Goal: Task Accomplishment & Management: Complete application form

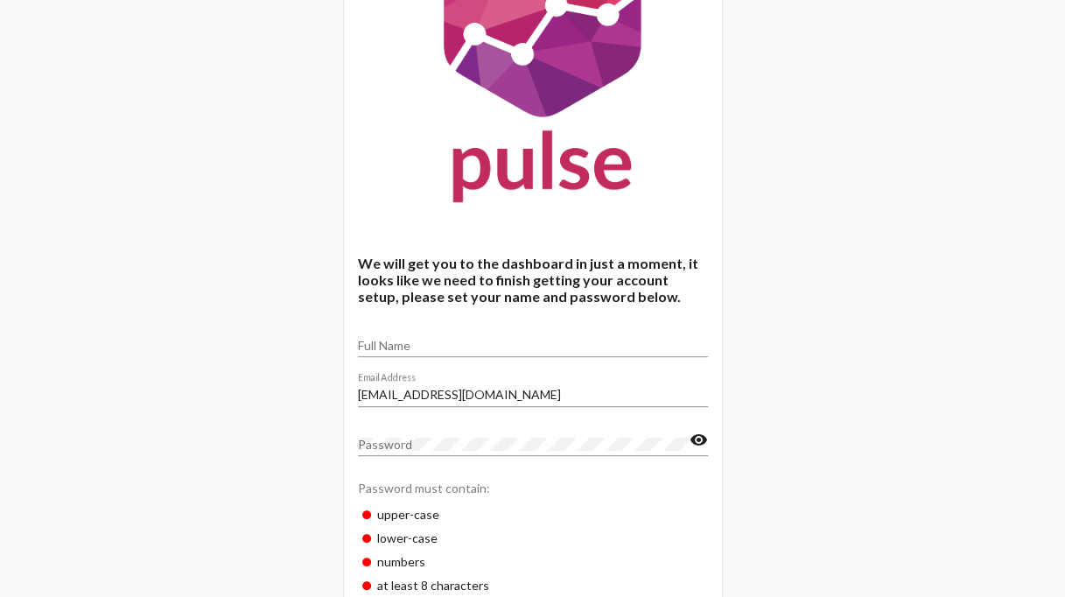
scroll to position [175, 0]
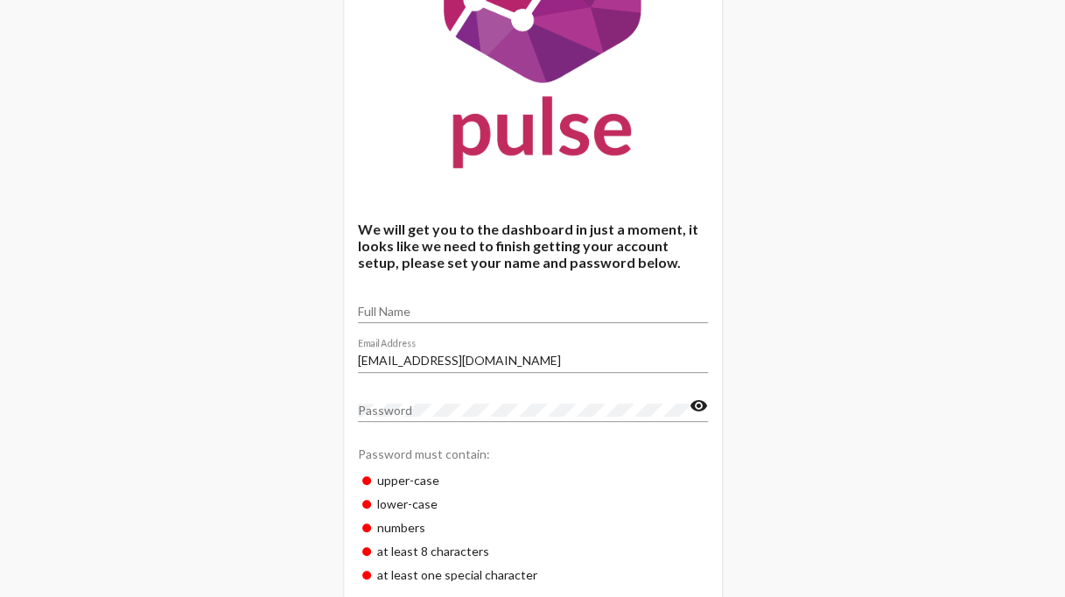
click at [461, 306] on input "Full Name" at bounding box center [533, 311] width 350 height 14
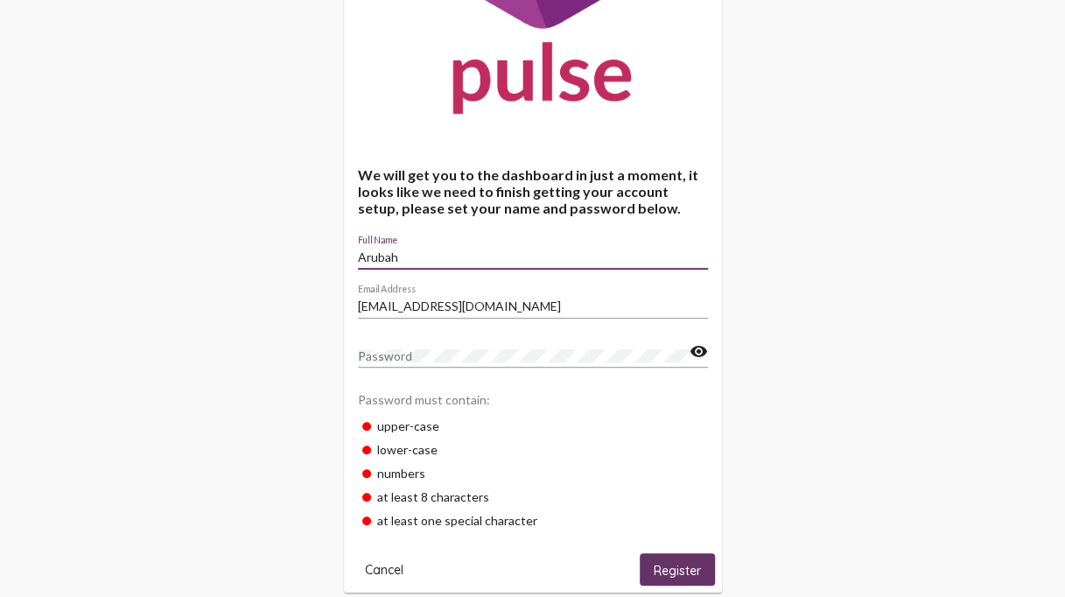
scroll to position [255, 0]
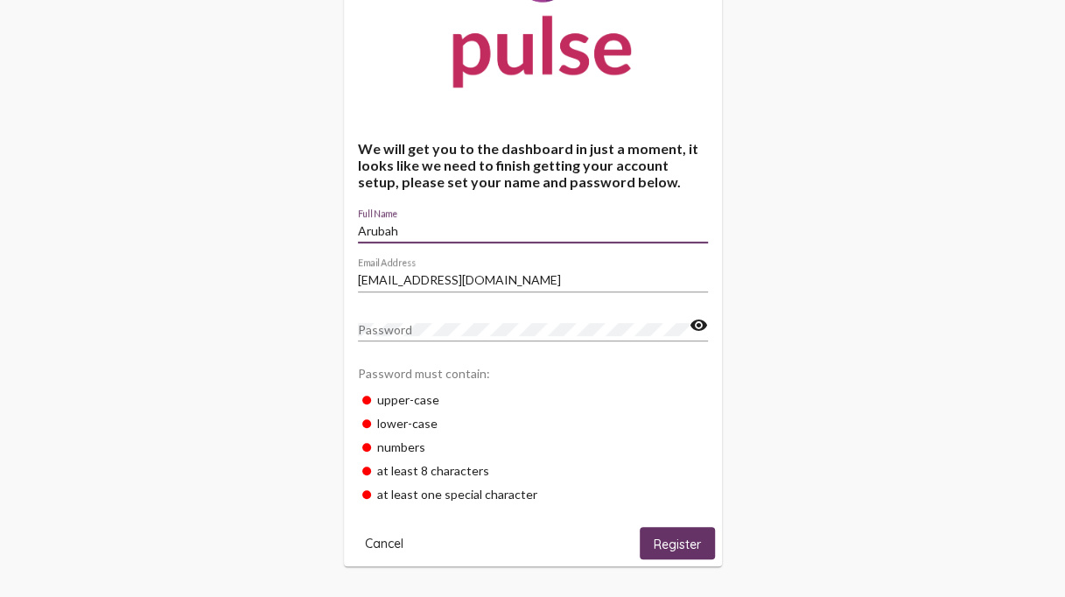
click at [490, 240] on div "Arubah Full Name" at bounding box center [533, 225] width 350 height 34
type input "[PERSON_NAME]"
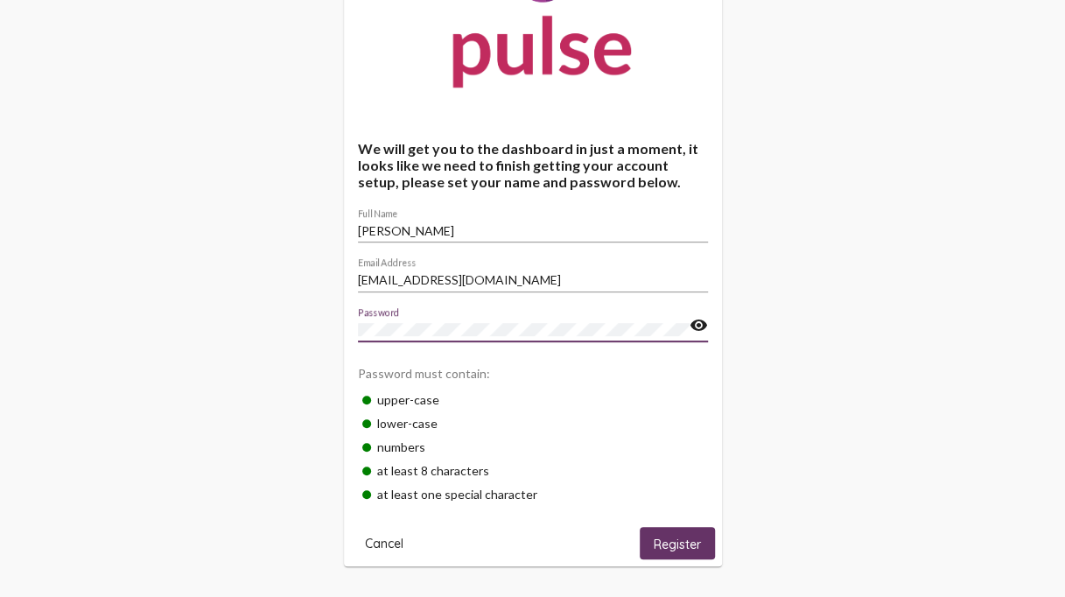
click at [669, 549] on span "Register" at bounding box center [677, 543] width 47 height 16
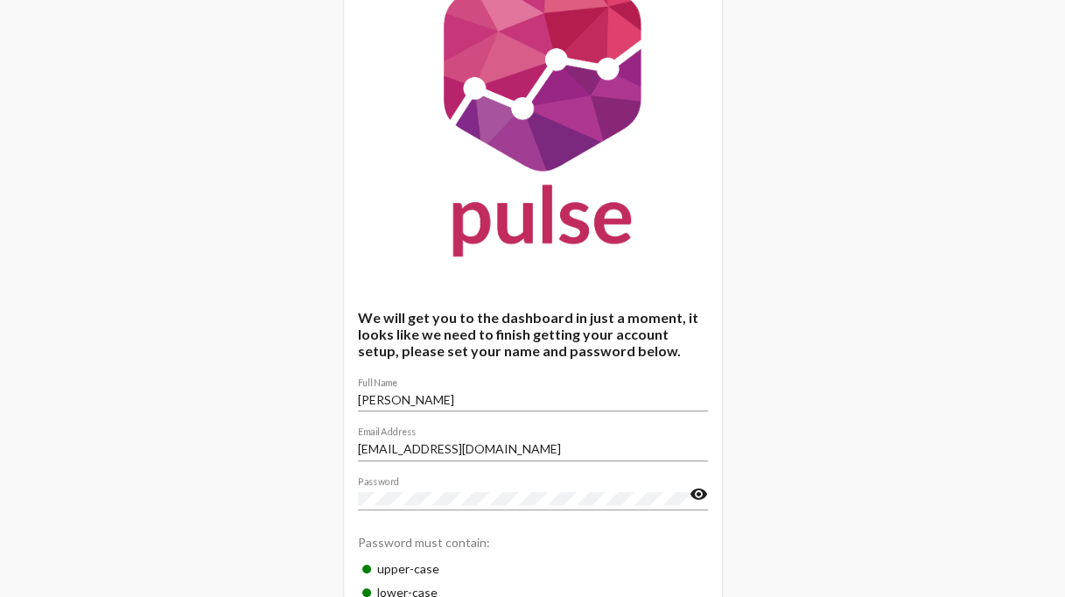
scroll to position [0, 0]
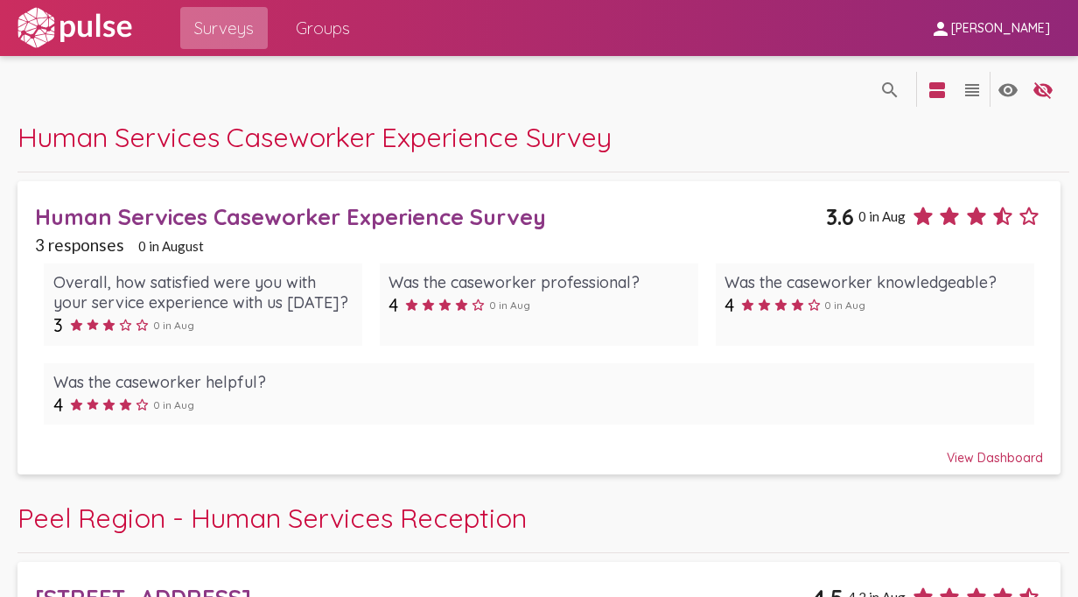
click at [224, 21] on span "Surveys" at bounding box center [223, 27] width 59 height 31
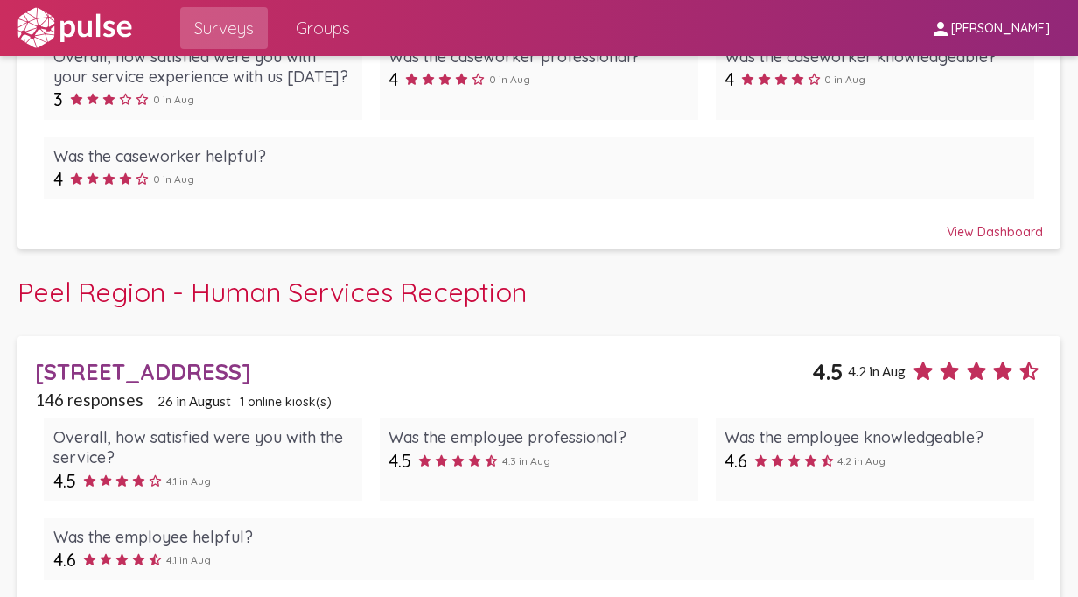
scroll to position [262, 0]
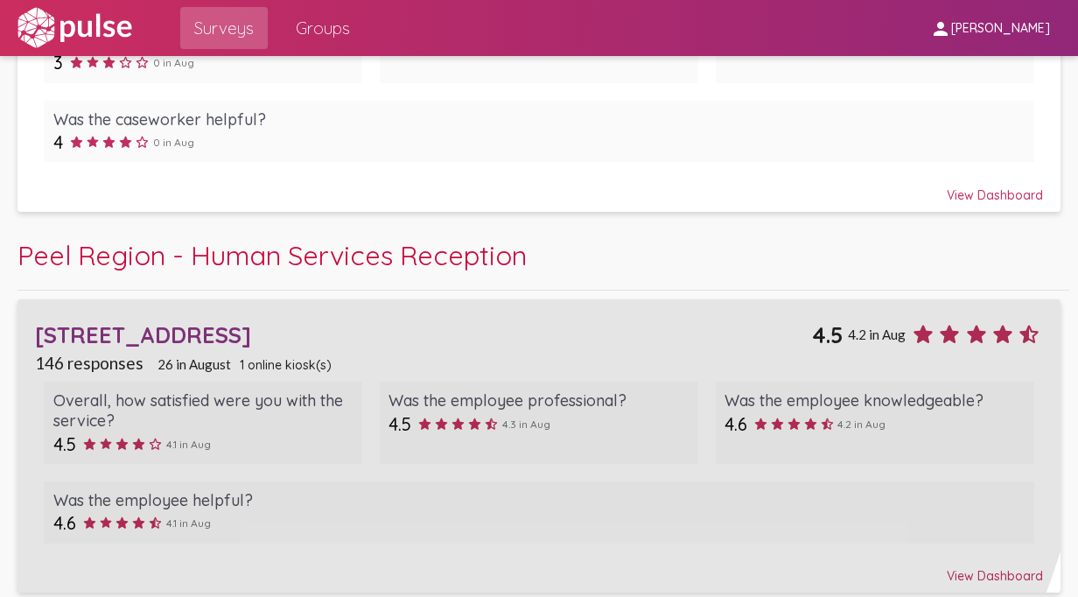
click at [327, 321] on div "[STREET_ADDRESS]" at bounding box center [423, 334] width 777 height 27
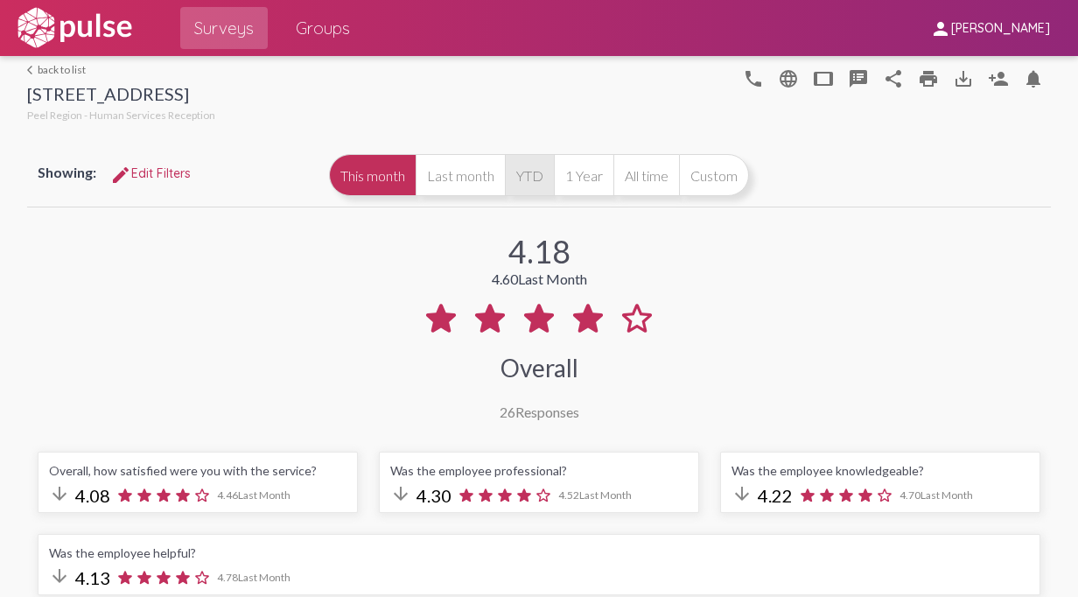
click at [554, 163] on button "YTD" at bounding box center [529, 175] width 49 height 42
